Goal: Information Seeking & Learning: Learn about a topic

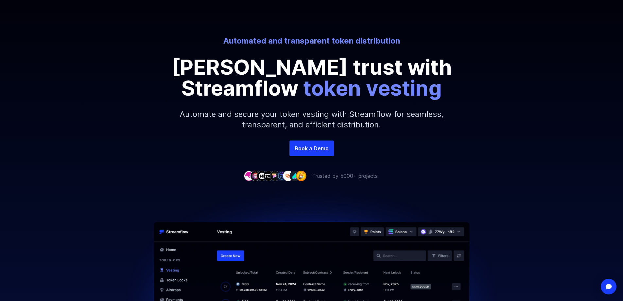
scroll to position [65, 0]
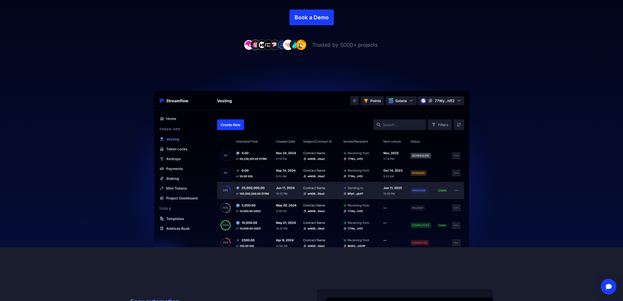
scroll to position [196, 0]
